Goal: Navigation & Orientation: Find specific page/section

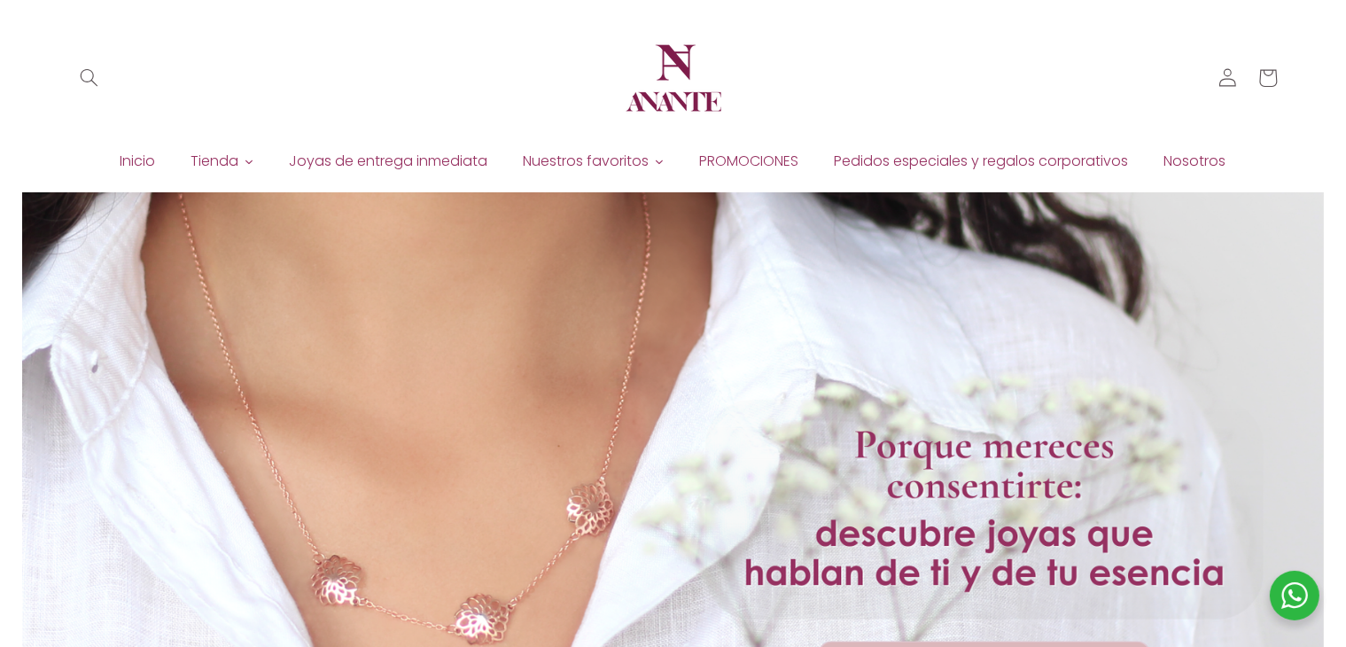
click at [1248, 0] on html "Ir directamente al contenido Tu carrito esta vacío Seguir comprando ¿Tienes una…" at bounding box center [673, 323] width 1346 height 647
click at [1198, 160] on span "Nosotros" at bounding box center [1196, 161] width 62 height 19
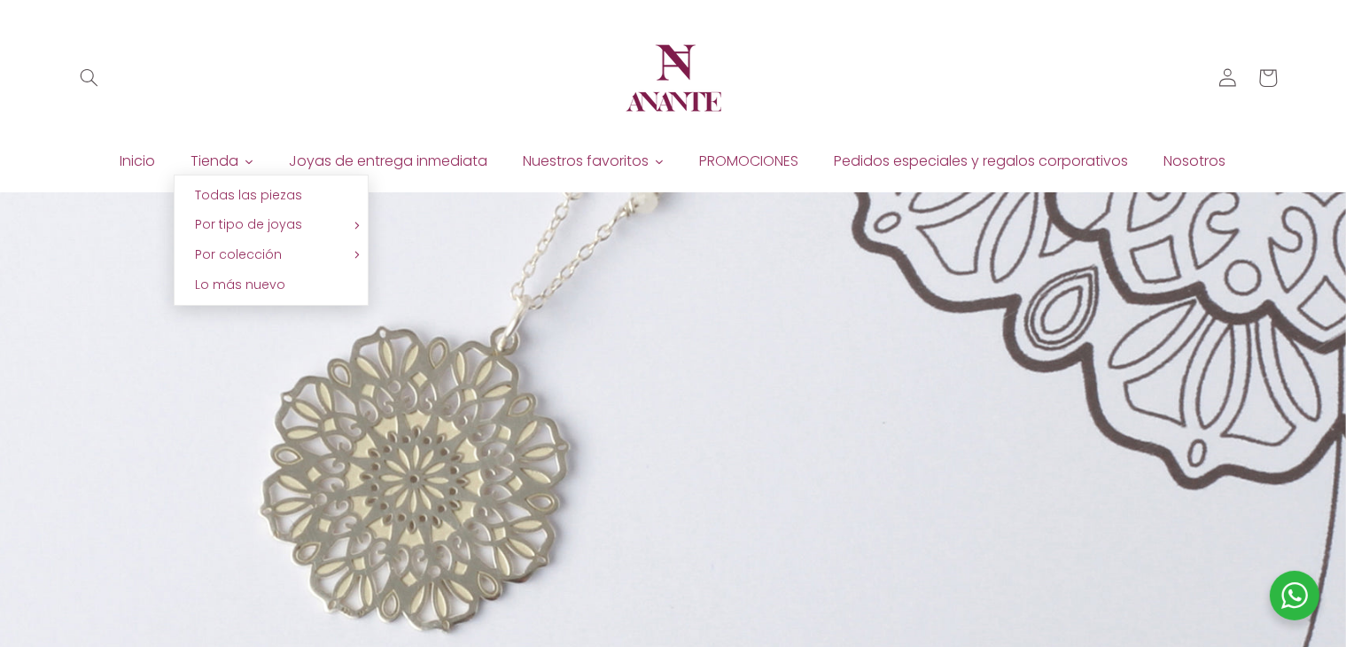
click at [247, 160] on icon at bounding box center [249, 162] width 11 height 11
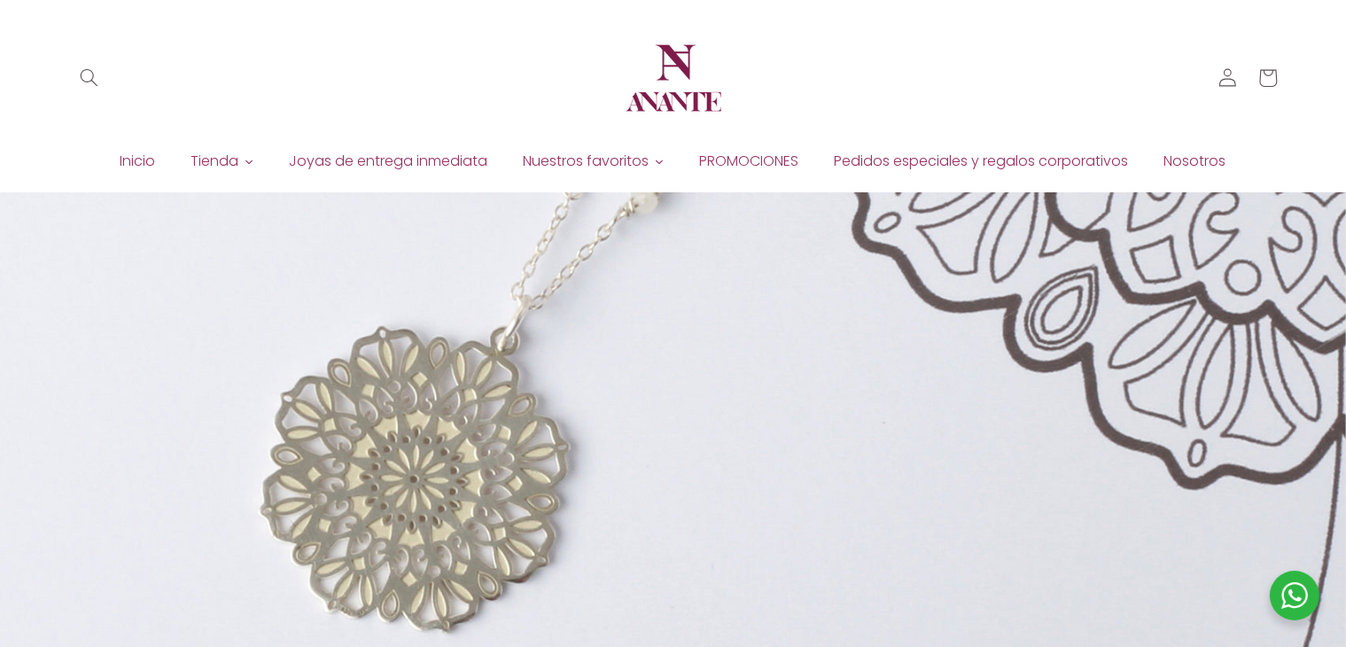
click at [756, 154] on span "PROMOCIONES" at bounding box center [749, 161] width 99 height 19
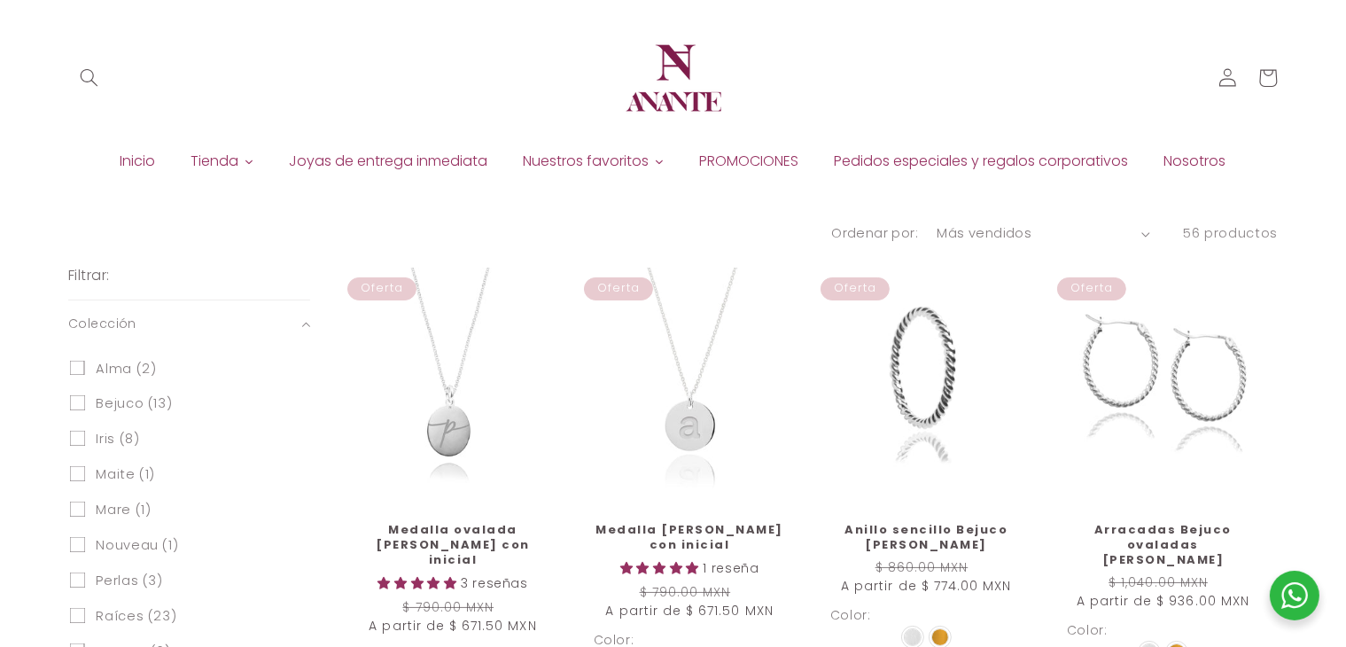
drag, startPoint x: 1344, startPoint y: 113, endPoint x: 1343, endPoint y: 181, distance: 67.4
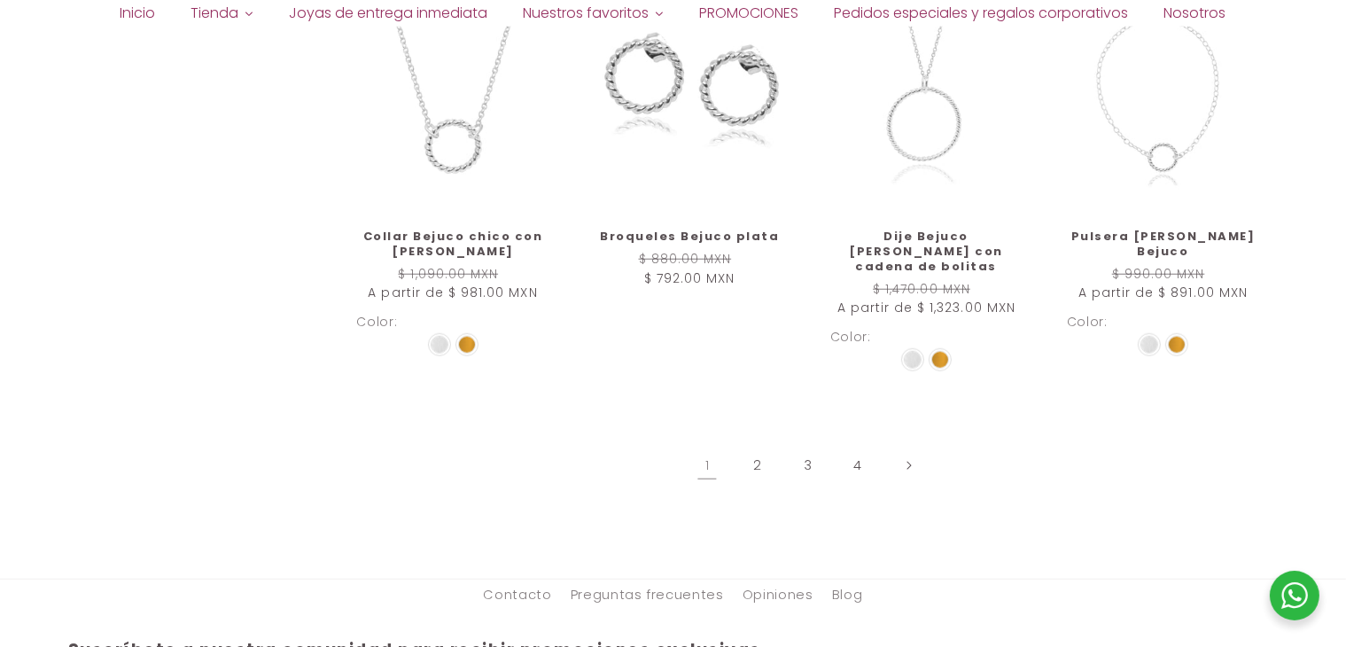
scroll to position [1791, 0]
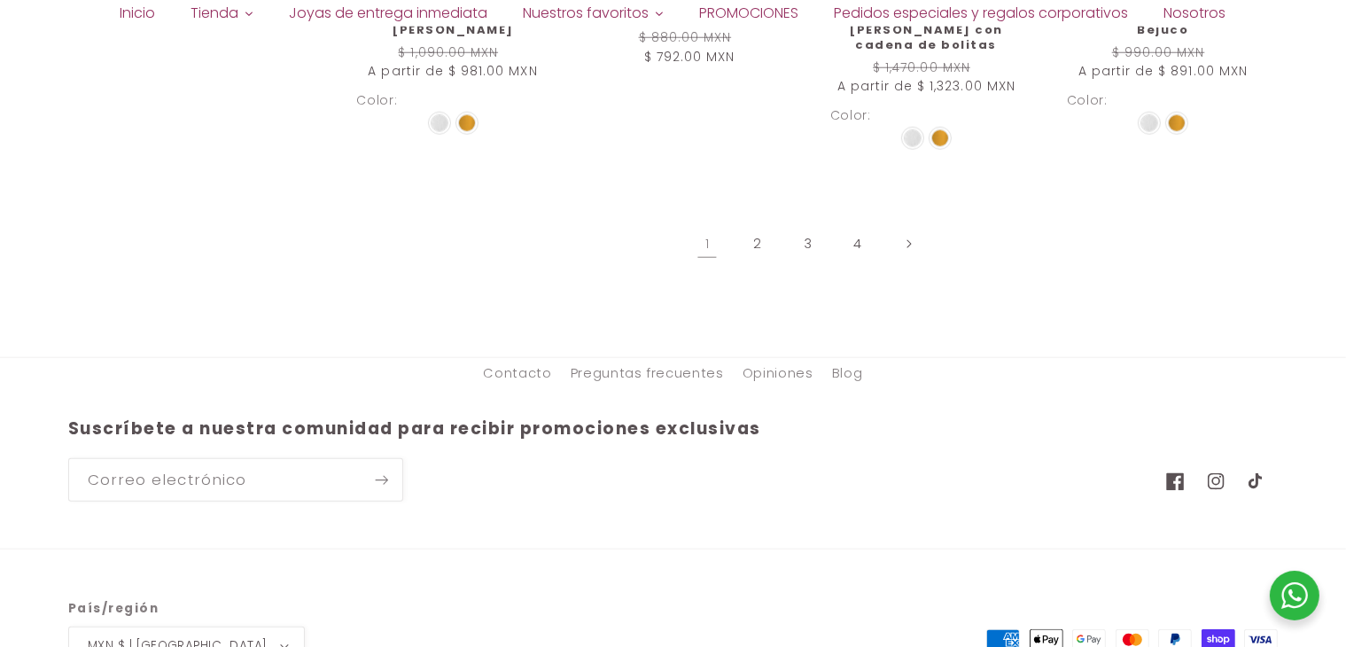
click at [1179, 472] on icon at bounding box center [1175, 481] width 18 height 18
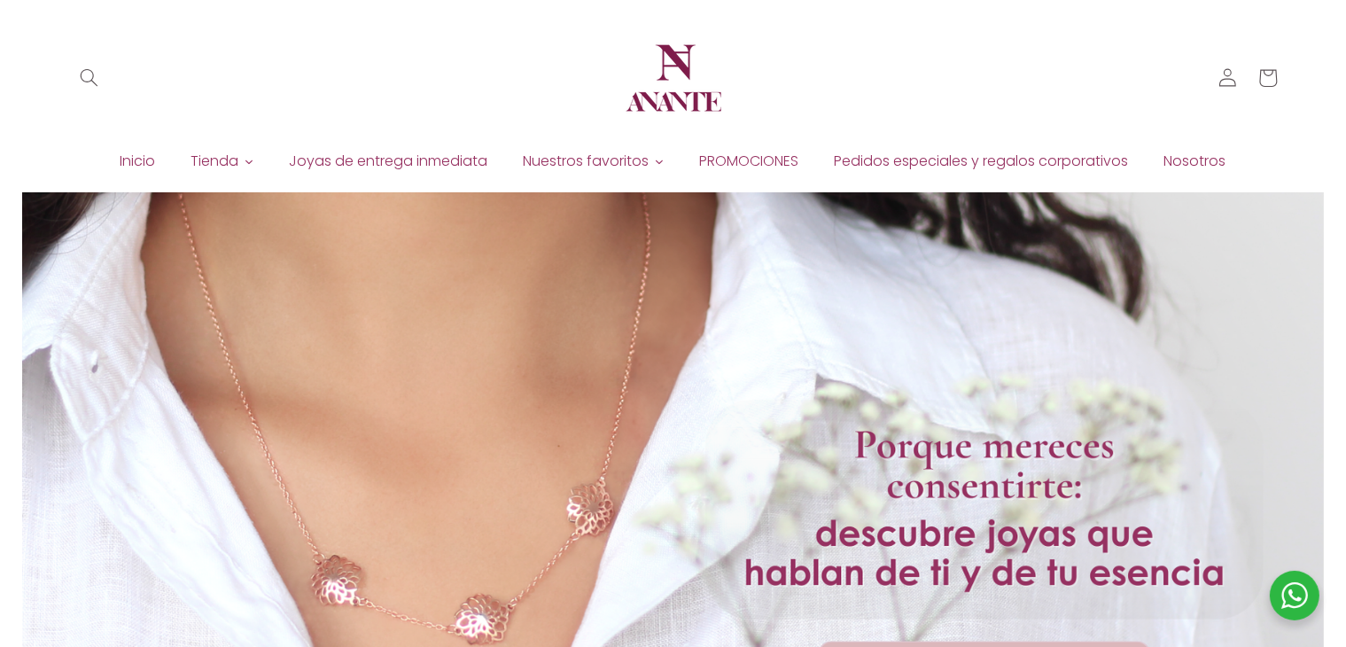
click at [389, 72] on header "[PERSON_NAME] de entrega inmediata PROMOCIONES Pedidos especiales y regalos cor…" at bounding box center [673, 87] width 1303 height 175
